Goal: Check status: Check status

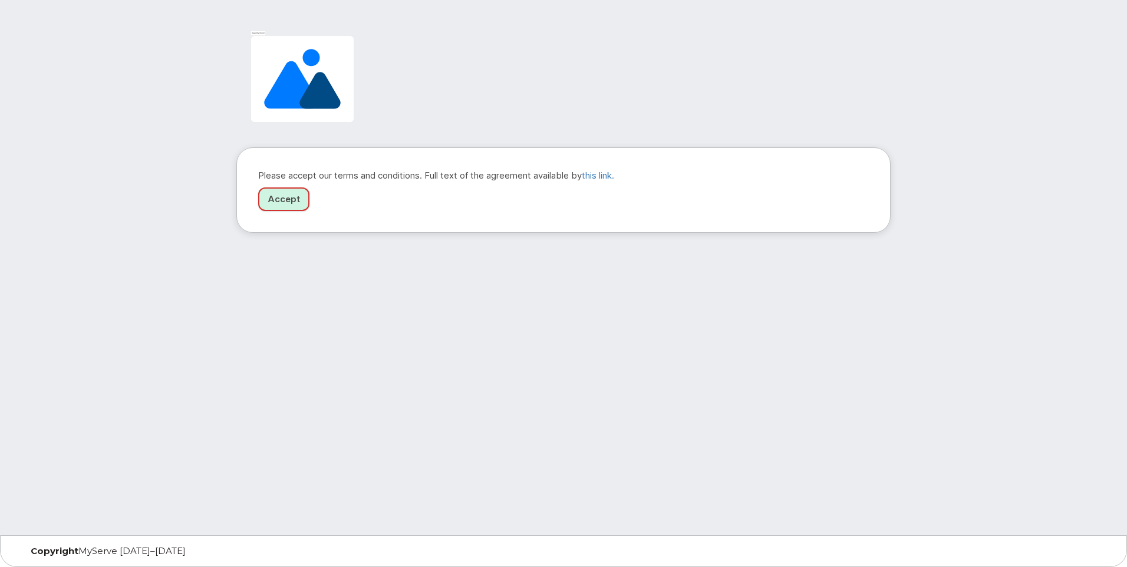
click at [284, 199] on link "Accept" at bounding box center [283, 199] width 51 height 24
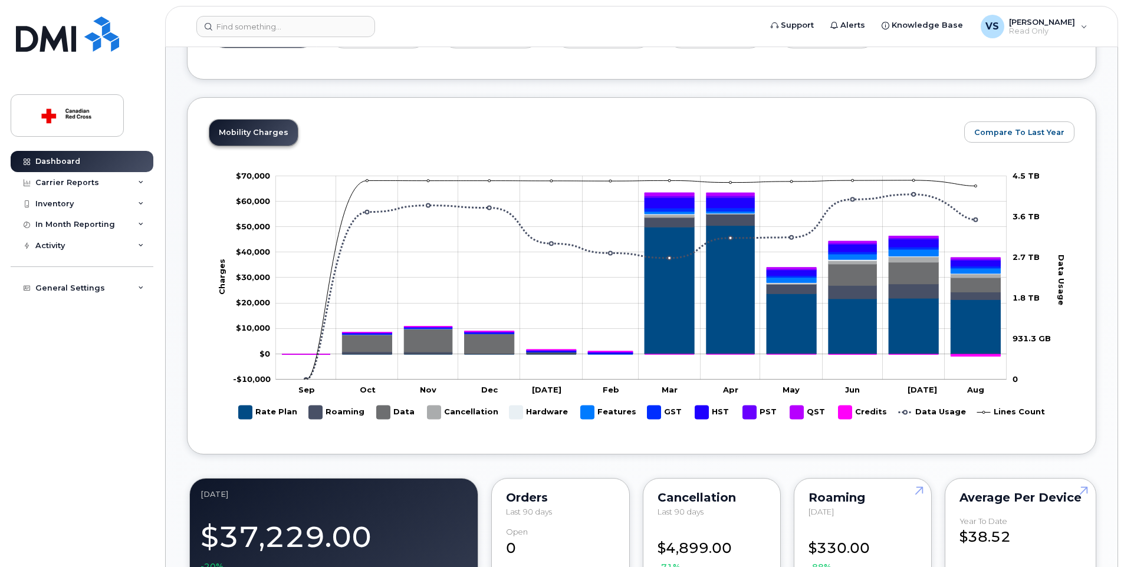
scroll to position [59, 0]
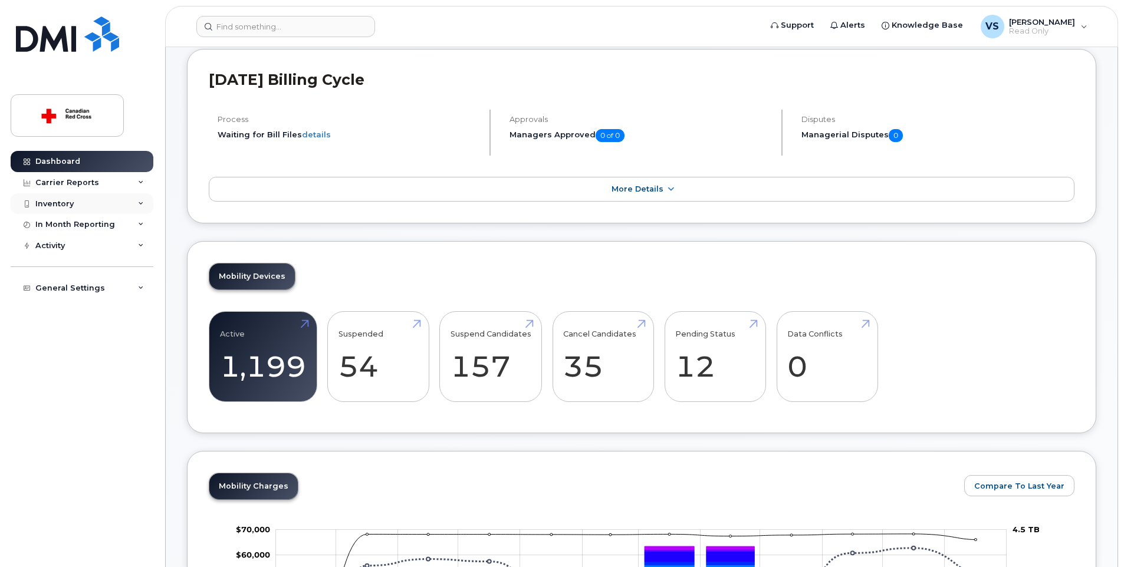
click at [105, 203] on div "Inventory" at bounding box center [82, 203] width 143 height 21
click at [102, 226] on div "Mobility Devices" at bounding box center [74, 225] width 67 height 11
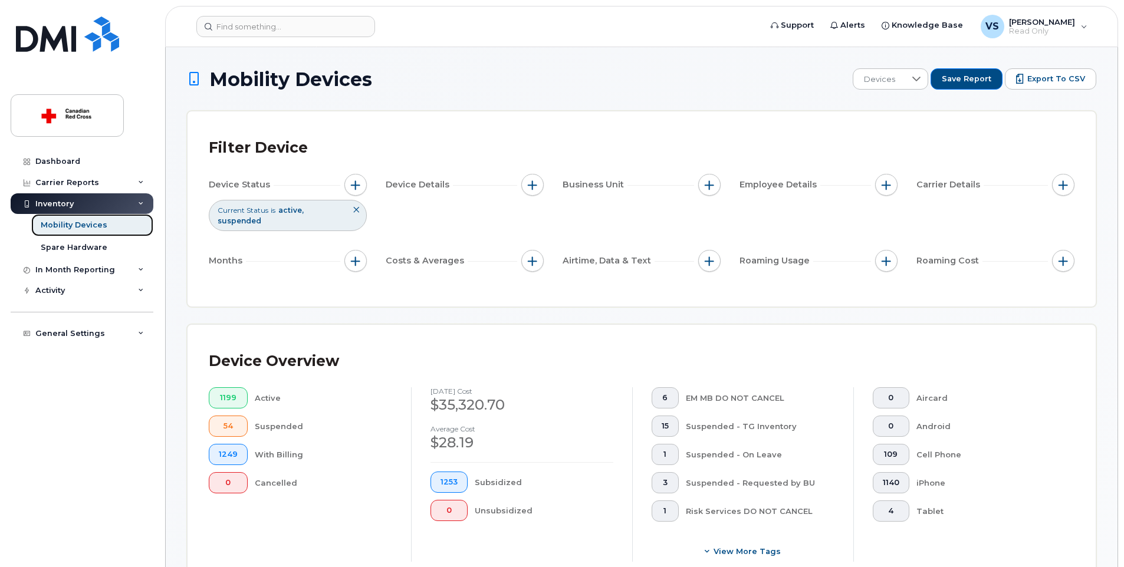
click at [94, 229] on div "Mobility Devices" at bounding box center [74, 225] width 67 height 11
click at [74, 158] on div "Dashboard" at bounding box center [57, 161] width 45 height 9
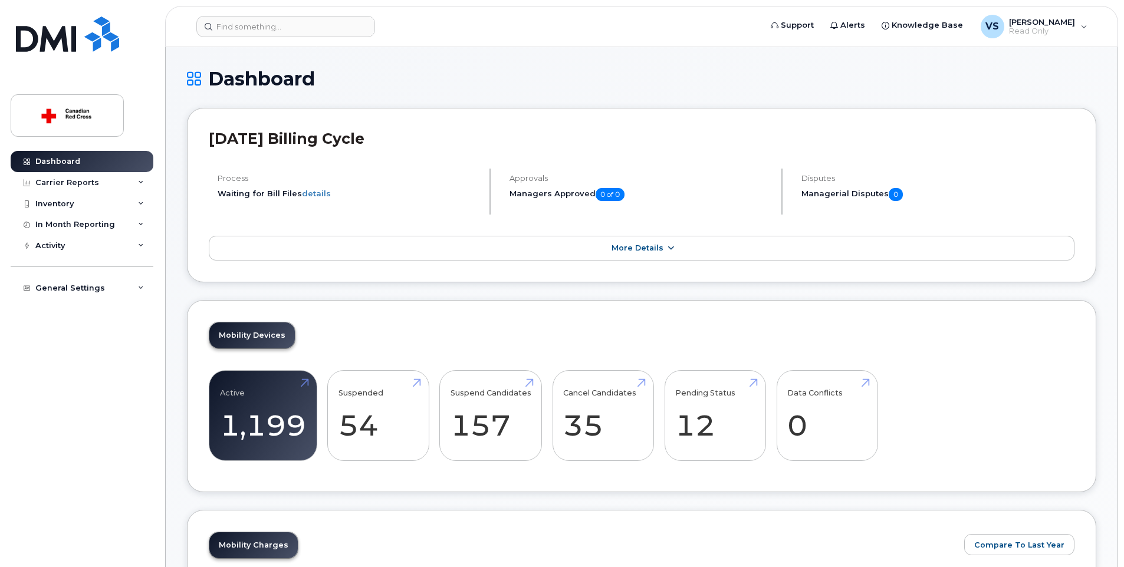
click at [666, 247] on icon at bounding box center [670, 249] width 9 height 8
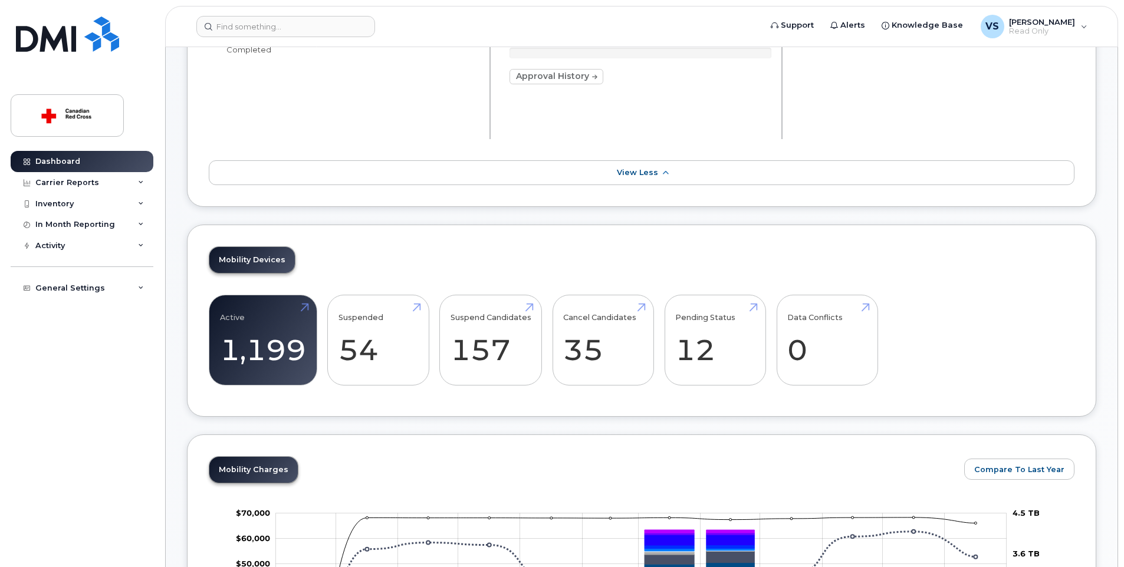
scroll to position [236, 0]
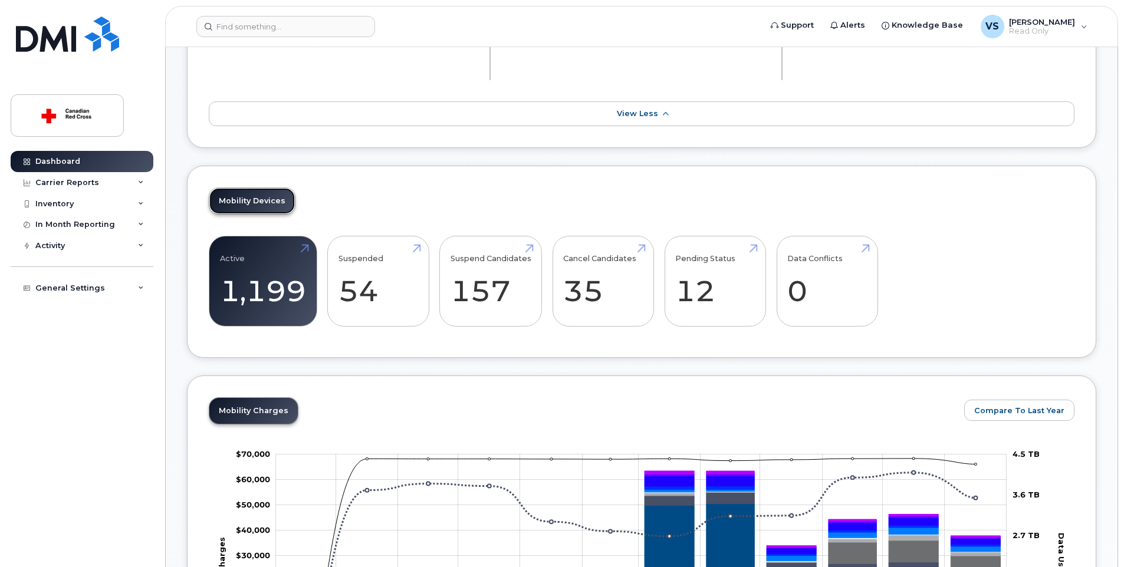
click at [256, 197] on link "Mobility Devices" at bounding box center [251, 201] width 85 height 26
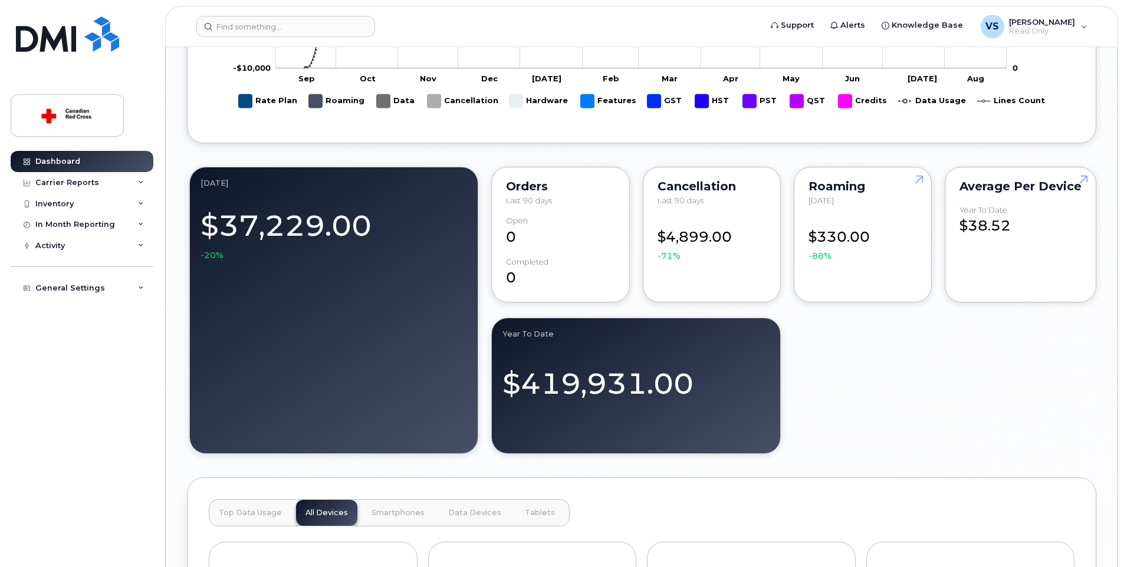
scroll to position [472, 0]
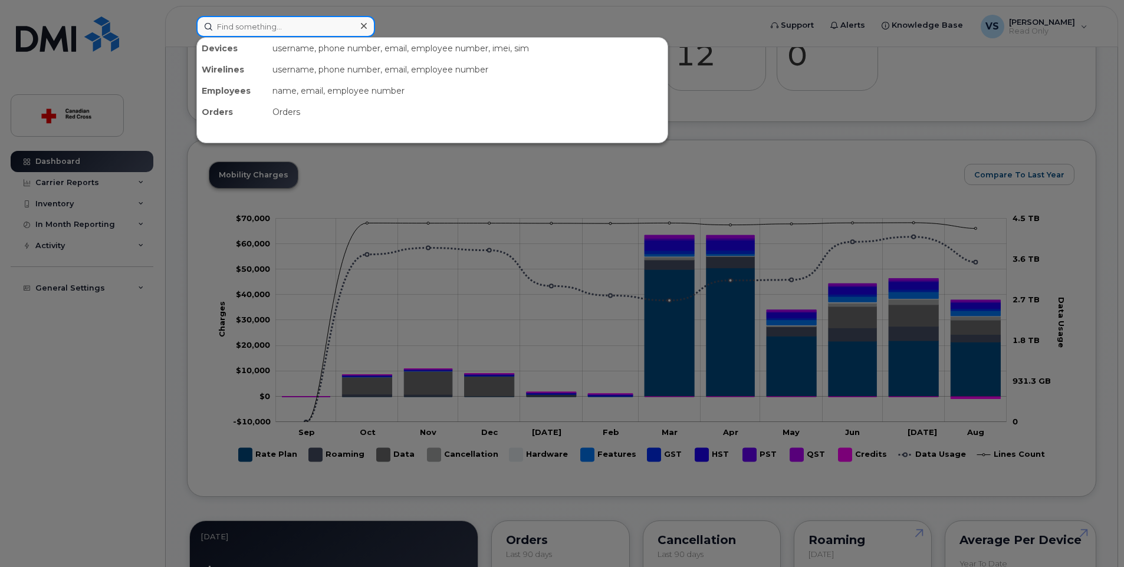
click at [262, 24] on input at bounding box center [285, 26] width 179 height 21
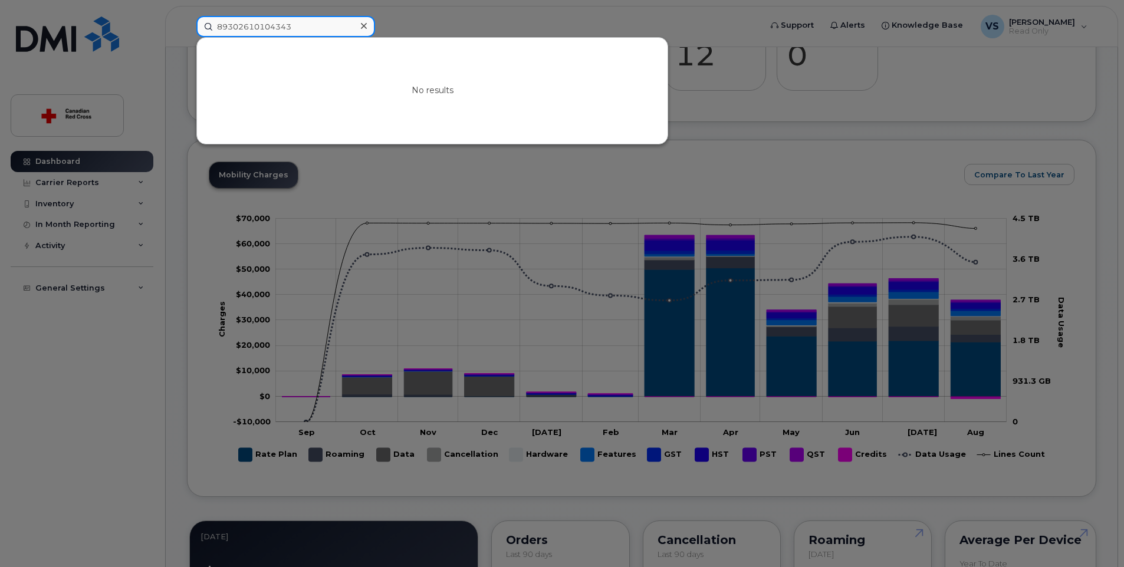
type input "89302610104343"
click at [122, 203] on div at bounding box center [562, 283] width 1124 height 567
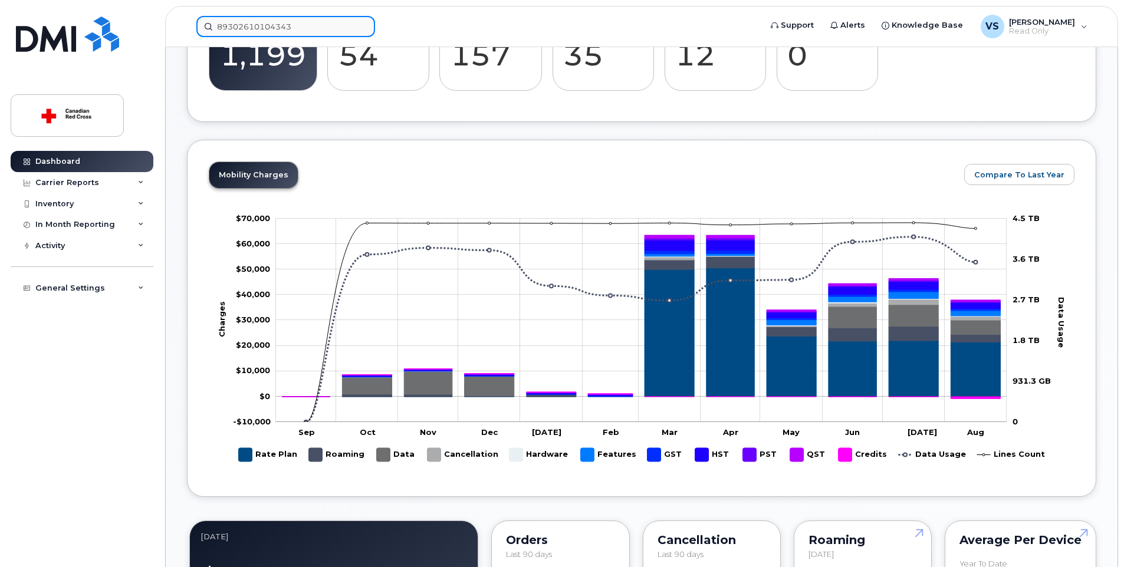
click at [292, 25] on input "89302610104343" at bounding box center [285, 26] width 179 height 21
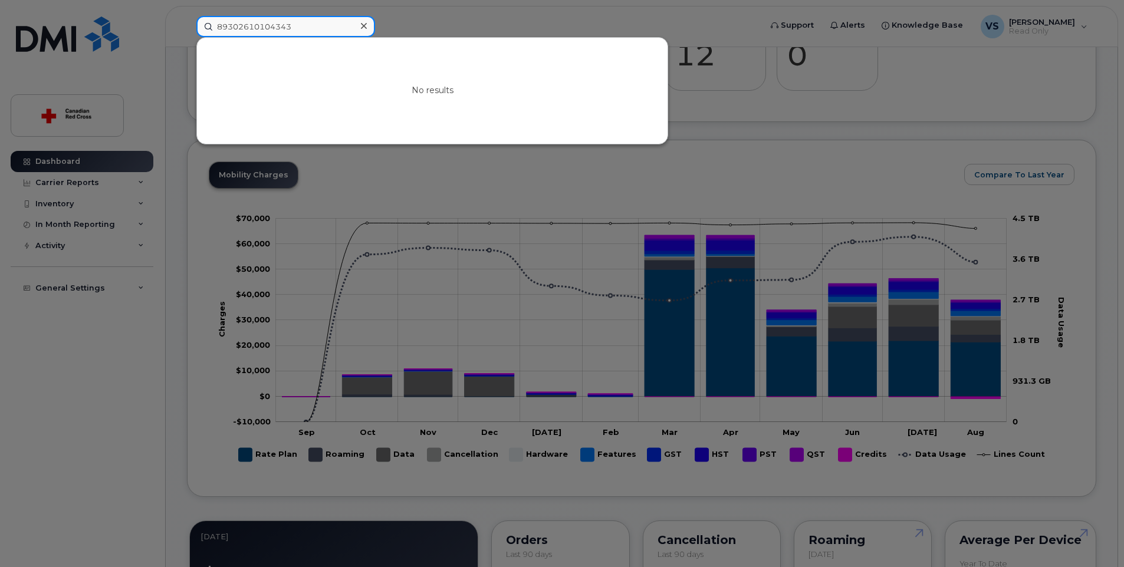
drag, startPoint x: 298, startPoint y: 24, endPoint x: 196, endPoint y: 25, distance: 102.6
click at [196, 25] on div "89302610104343 No results" at bounding box center [474, 26] width 575 height 21
click at [100, 200] on div at bounding box center [562, 283] width 1124 height 567
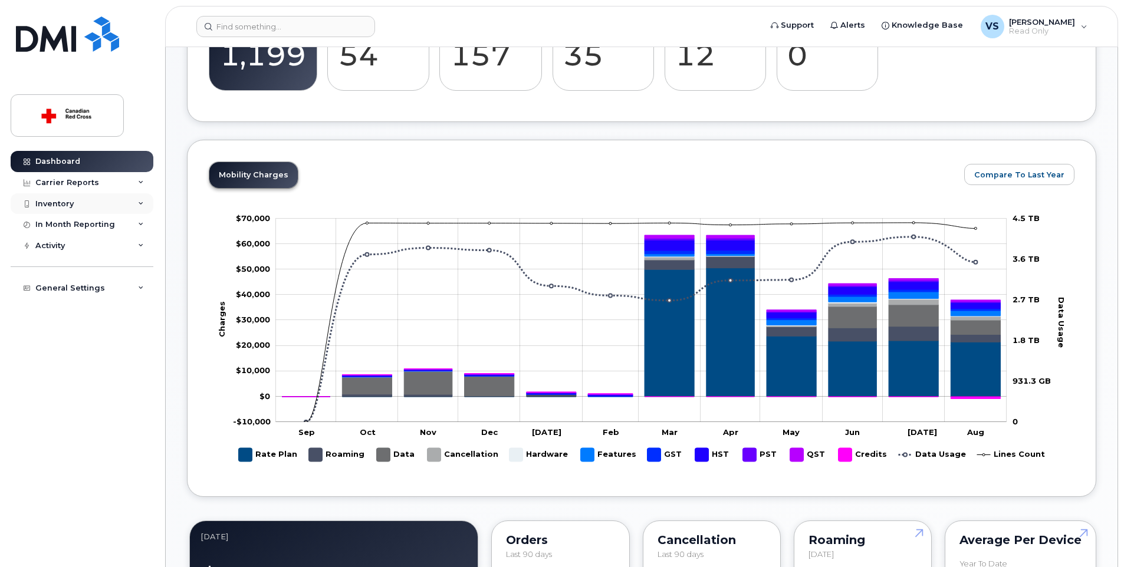
click at [100, 200] on div "Inventory" at bounding box center [82, 203] width 143 height 21
click at [91, 229] on div "Mobility Devices" at bounding box center [74, 225] width 67 height 11
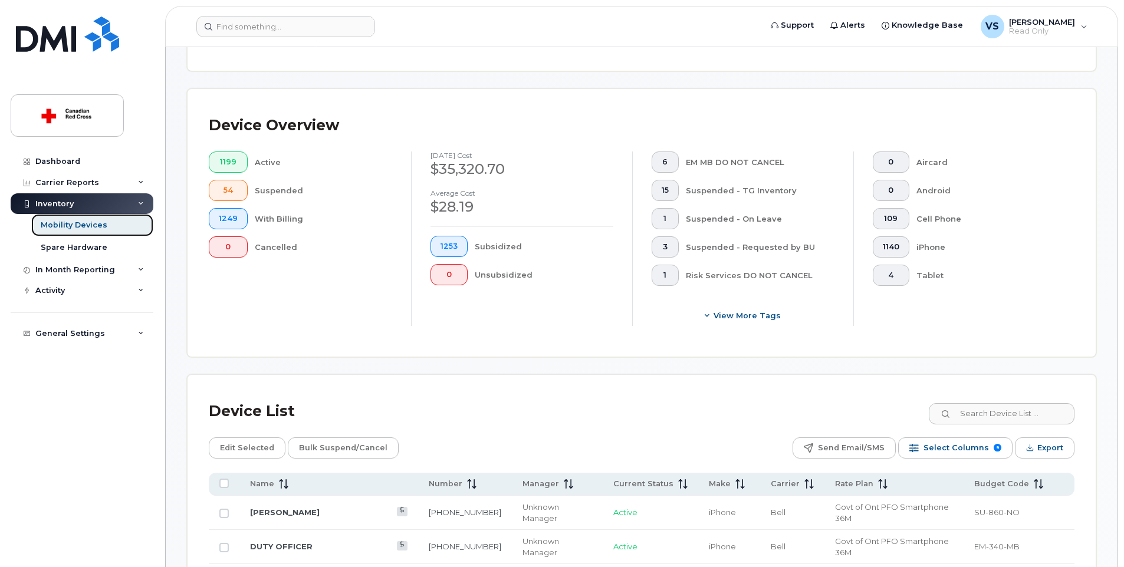
scroll to position [295, 0]
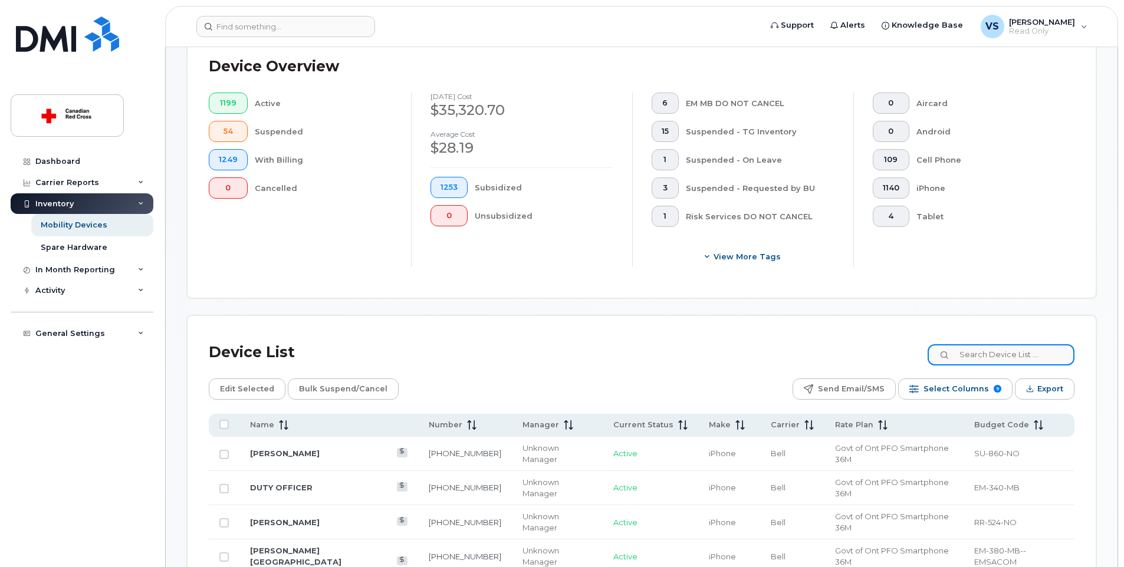
click at [1009, 356] on input at bounding box center [1000, 354] width 147 height 21
paste input "89302610104343"
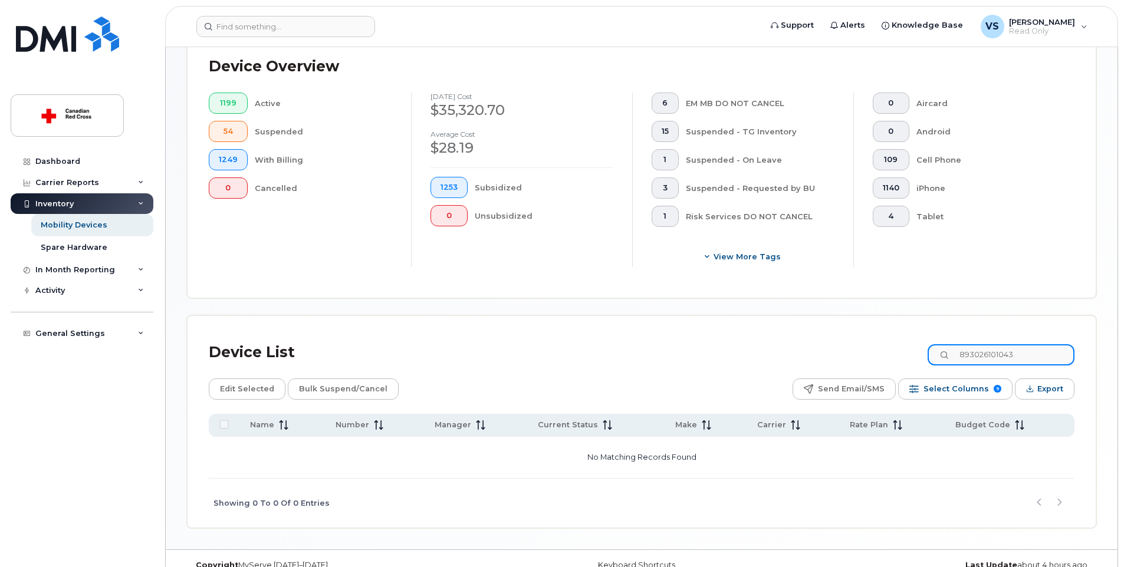
scroll to position [315, 0]
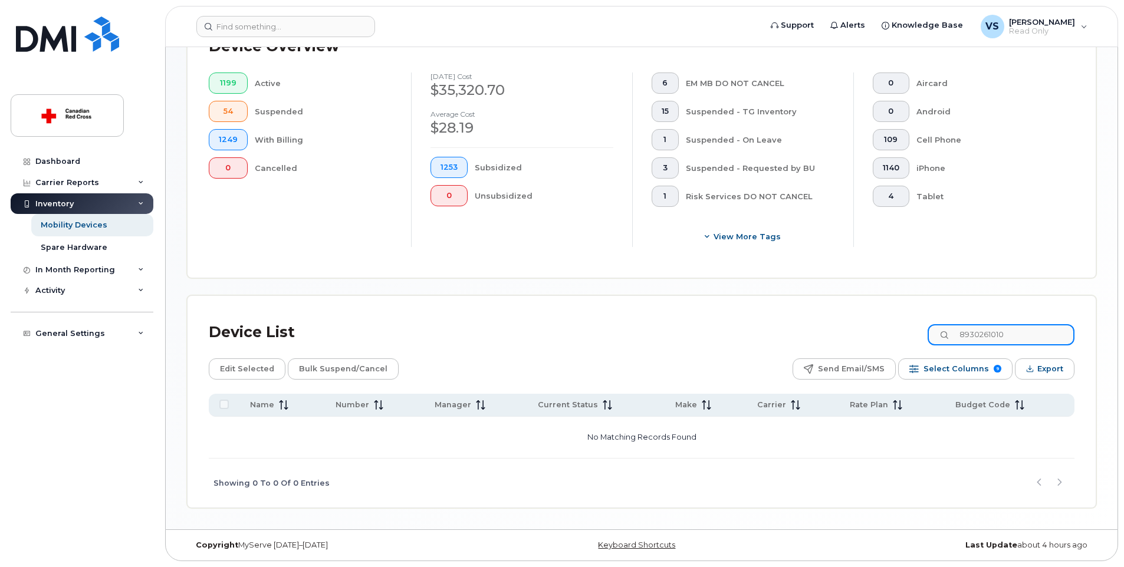
type input "8930261010"
